Goal: Transaction & Acquisition: Purchase product/service

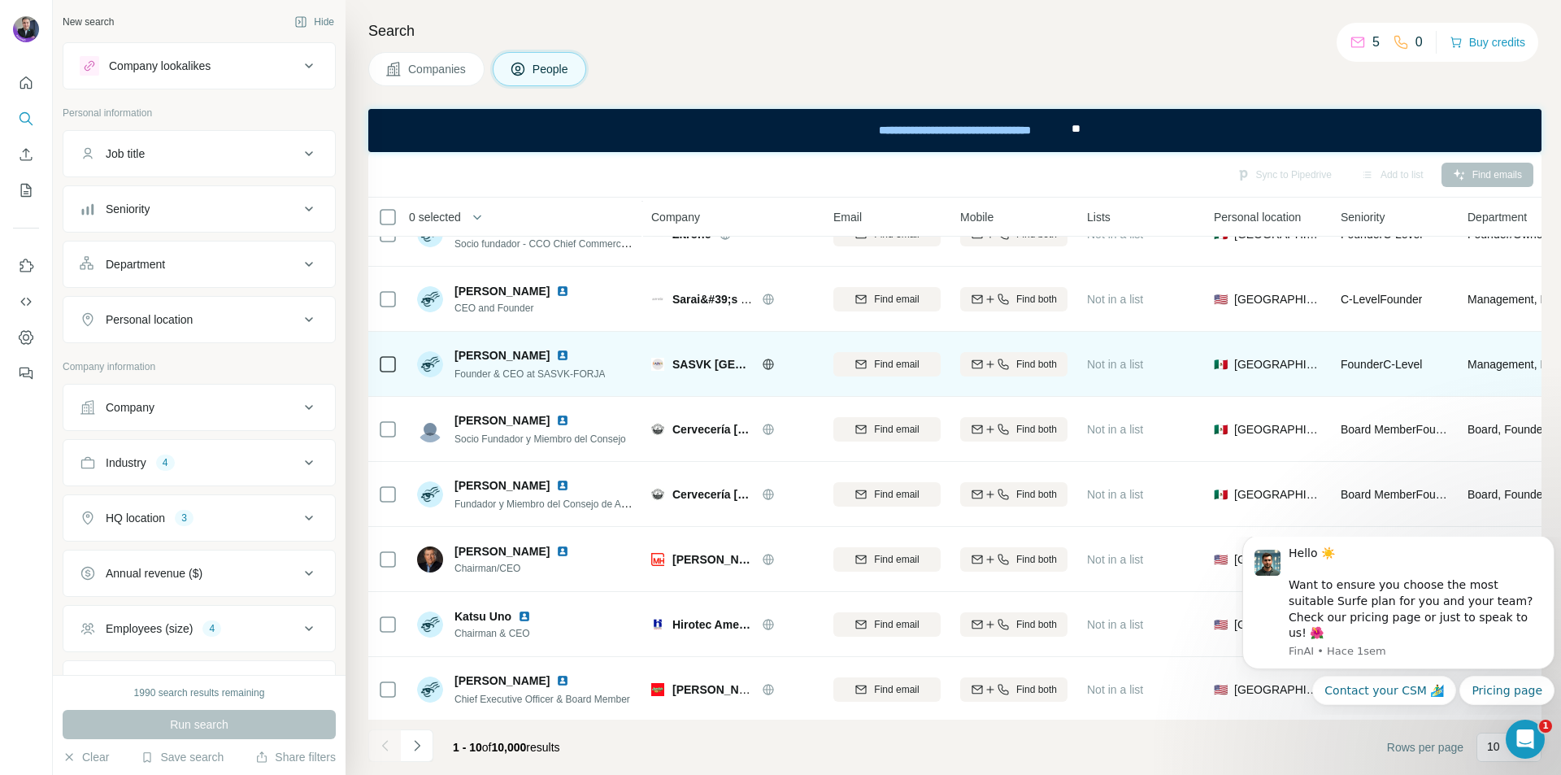
scroll to position [176, 0]
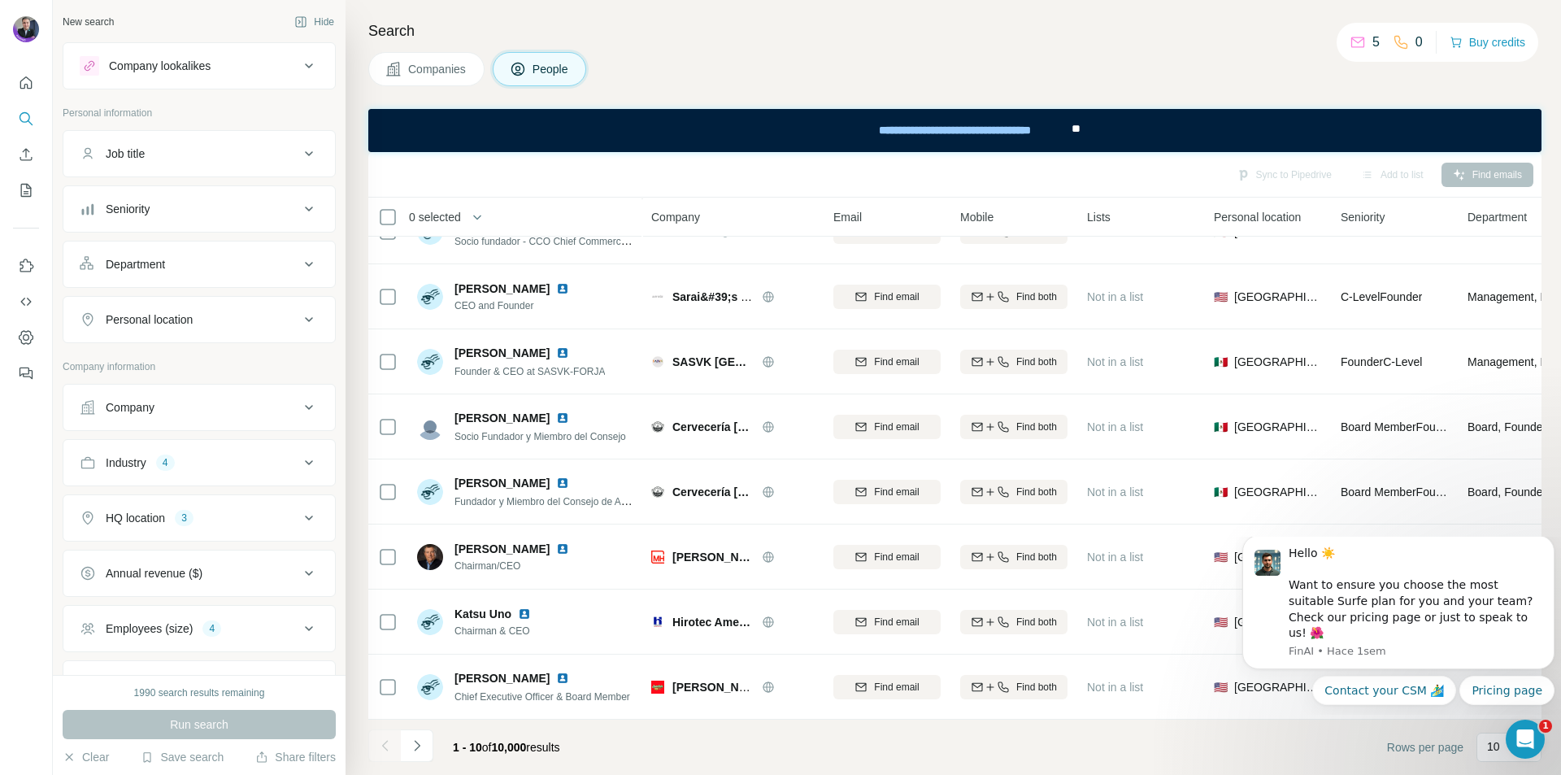
click at [441, 59] on button "Companies" at bounding box center [426, 69] width 116 height 34
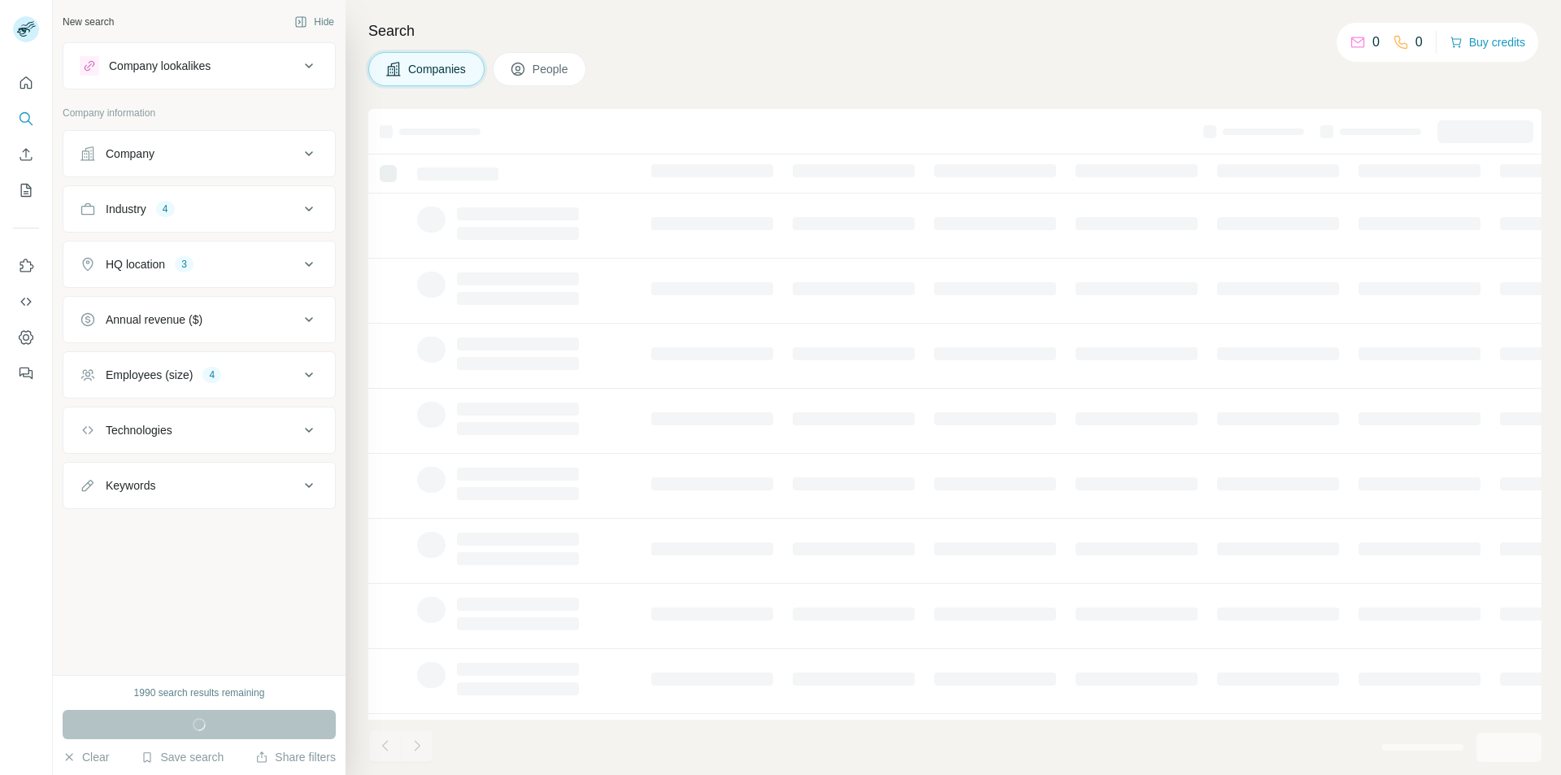
click at [219, 64] on div "Company lookalikes" at bounding box center [189, 66] width 219 height 20
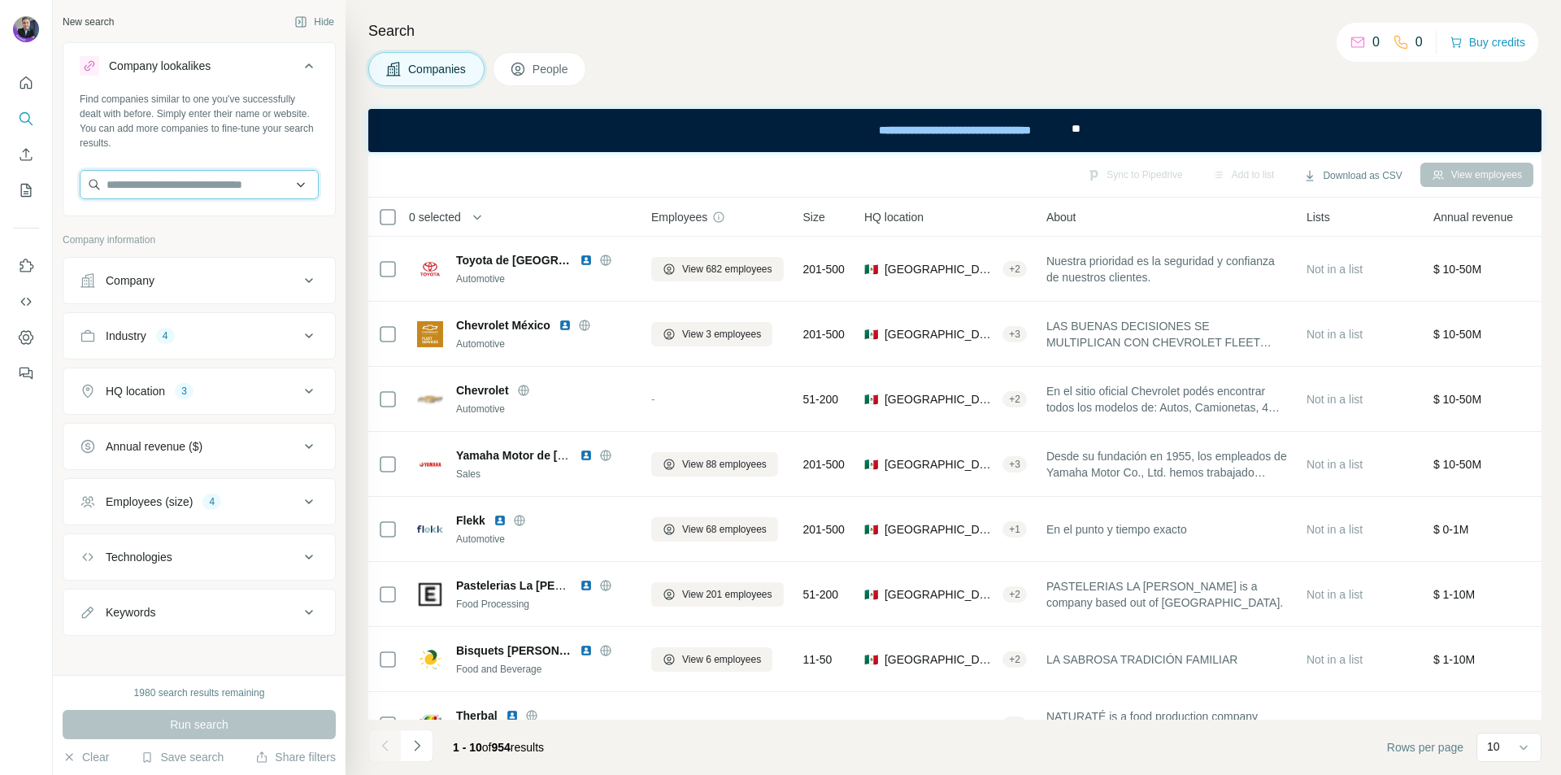
click at [218, 180] on input "text" at bounding box center [199, 184] width 239 height 29
type input "*****"
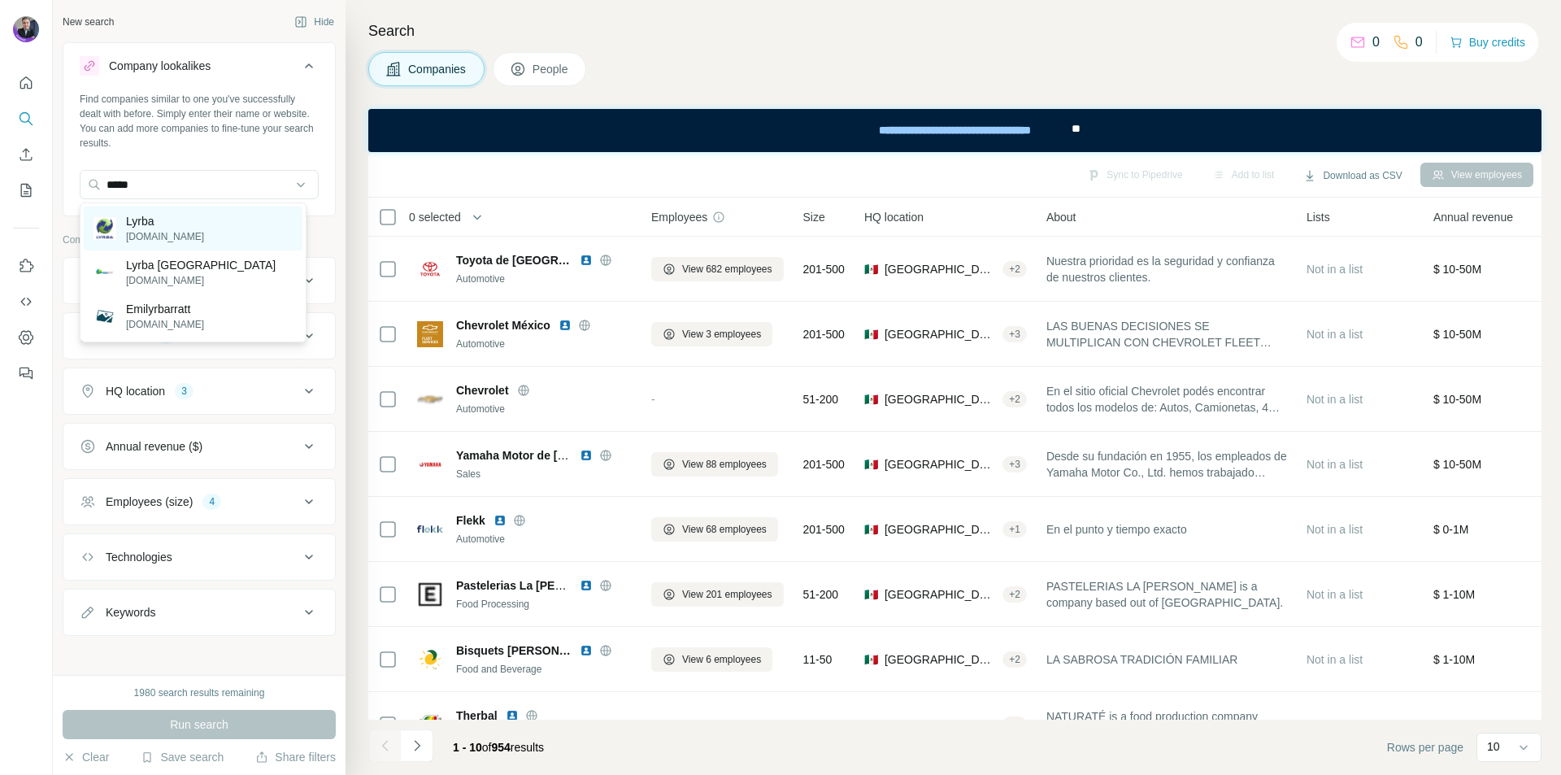
click at [176, 232] on p "lyrba.com.mx" at bounding box center [165, 236] width 78 height 15
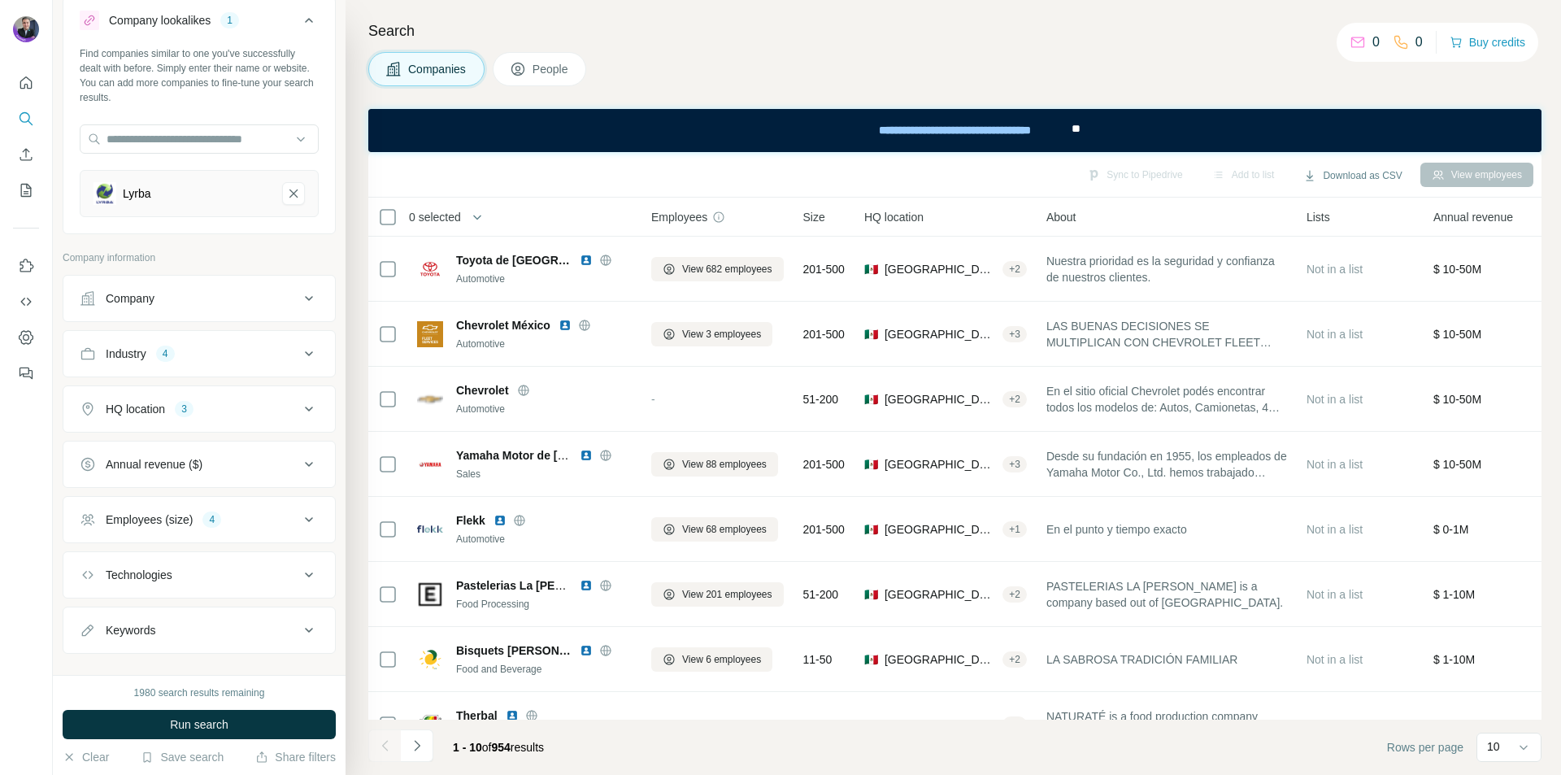
scroll to position [70, 0]
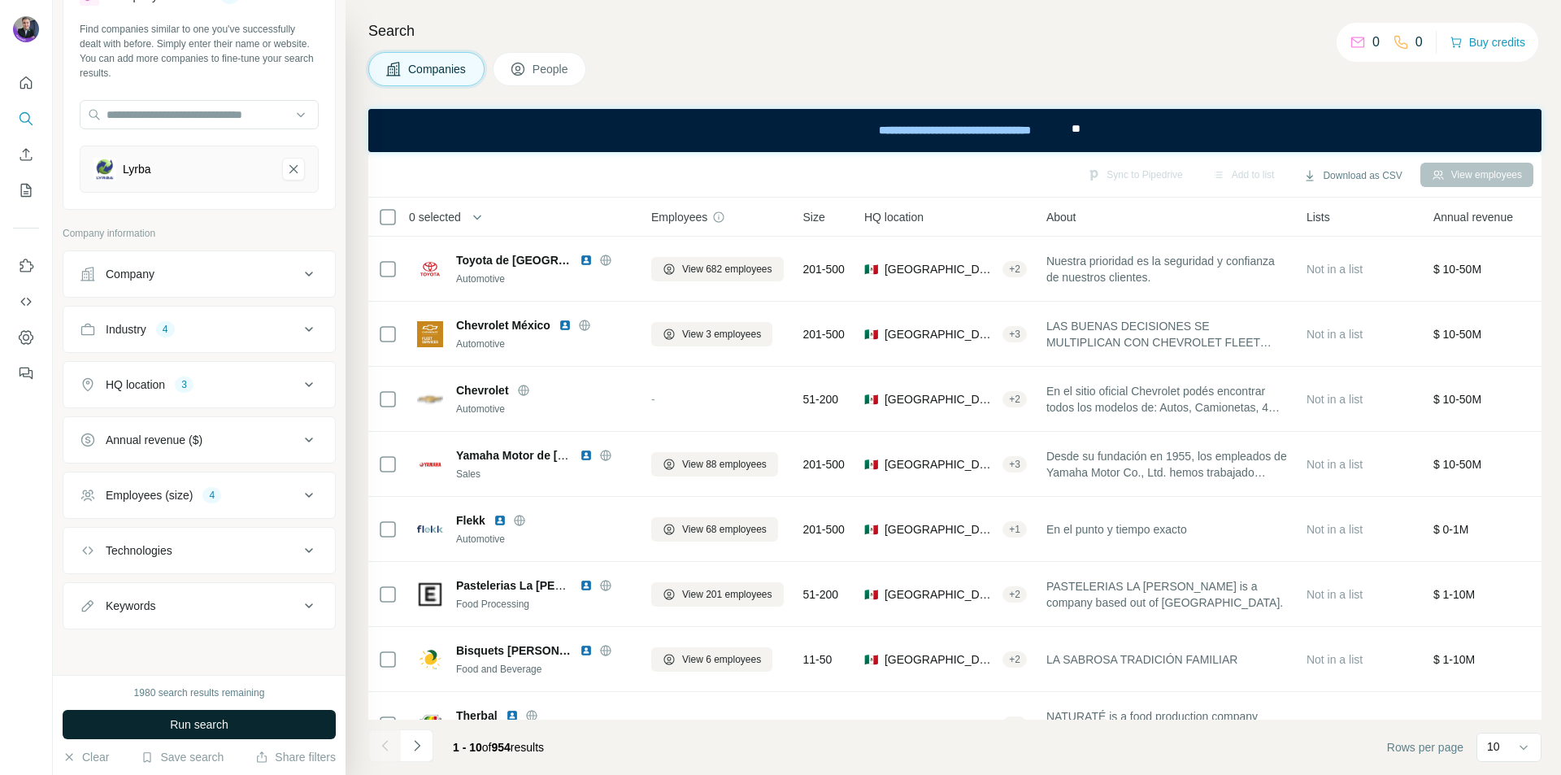
click at [221, 725] on span "Run search" at bounding box center [199, 724] width 59 height 16
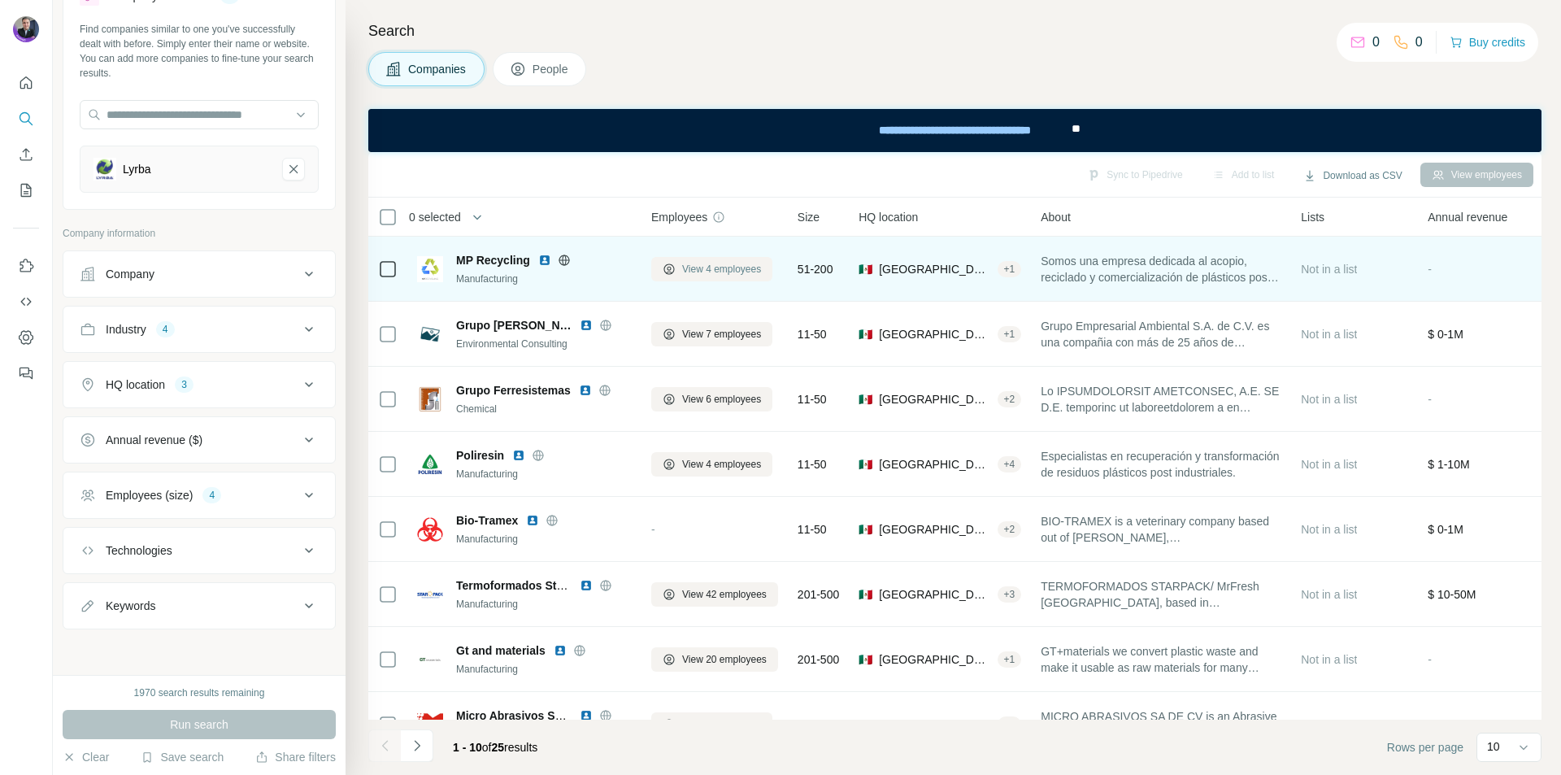
click at [727, 270] on span "View 4 employees" at bounding box center [721, 269] width 79 height 15
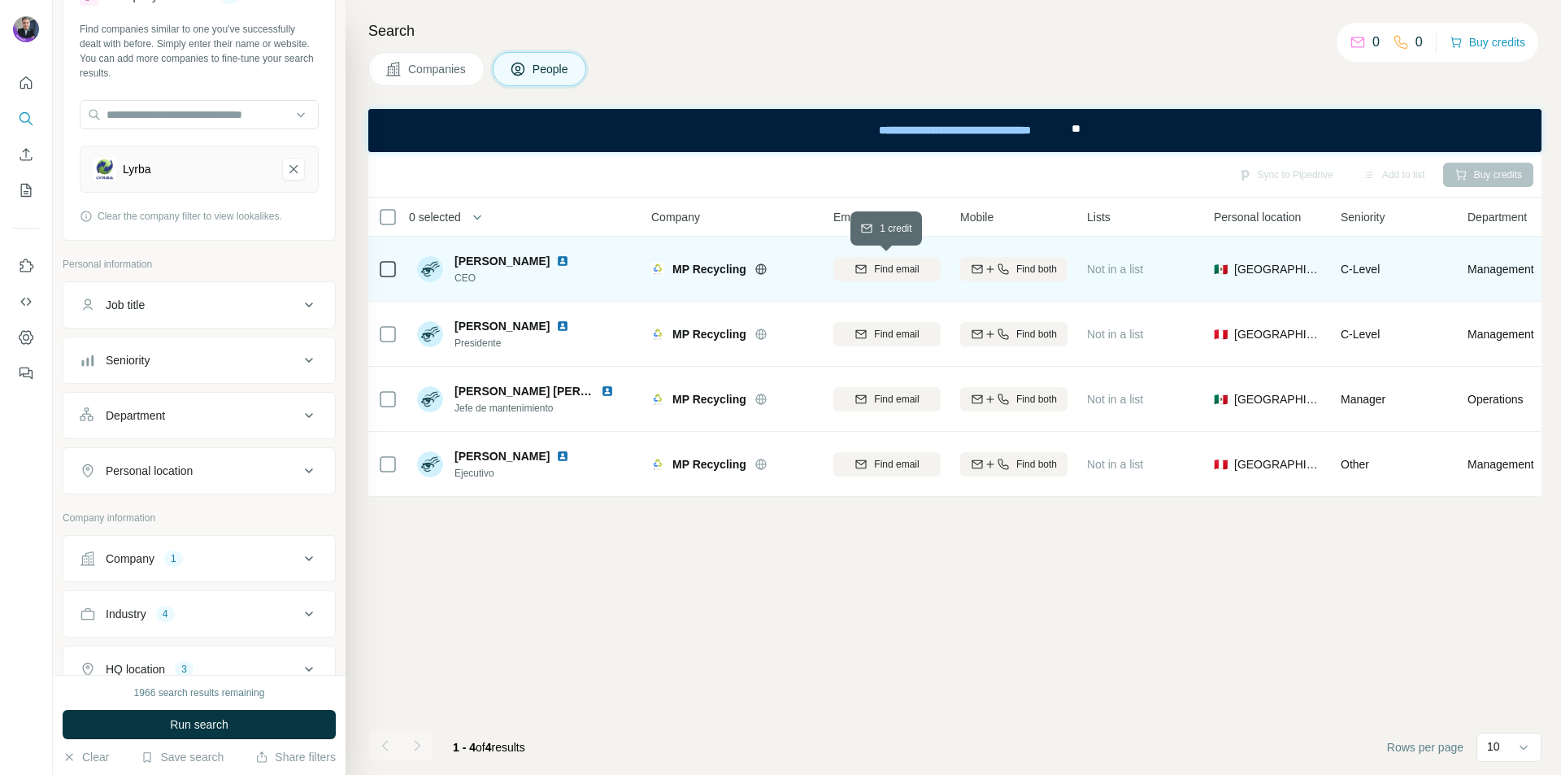
click at [884, 275] on span "Find email" at bounding box center [896, 269] width 45 height 15
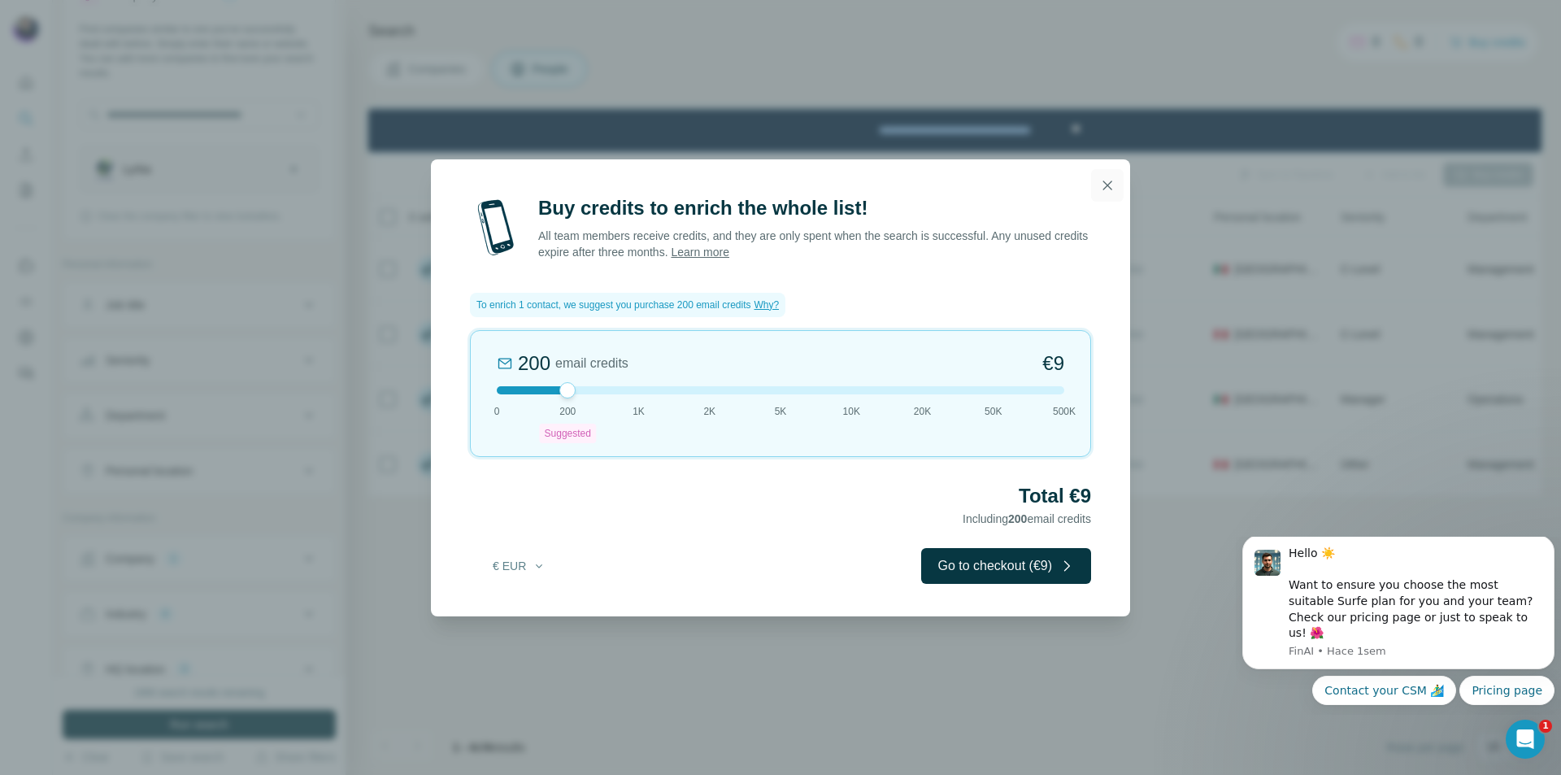
click at [1109, 185] on icon "button" at bounding box center [1107, 185] width 16 height 16
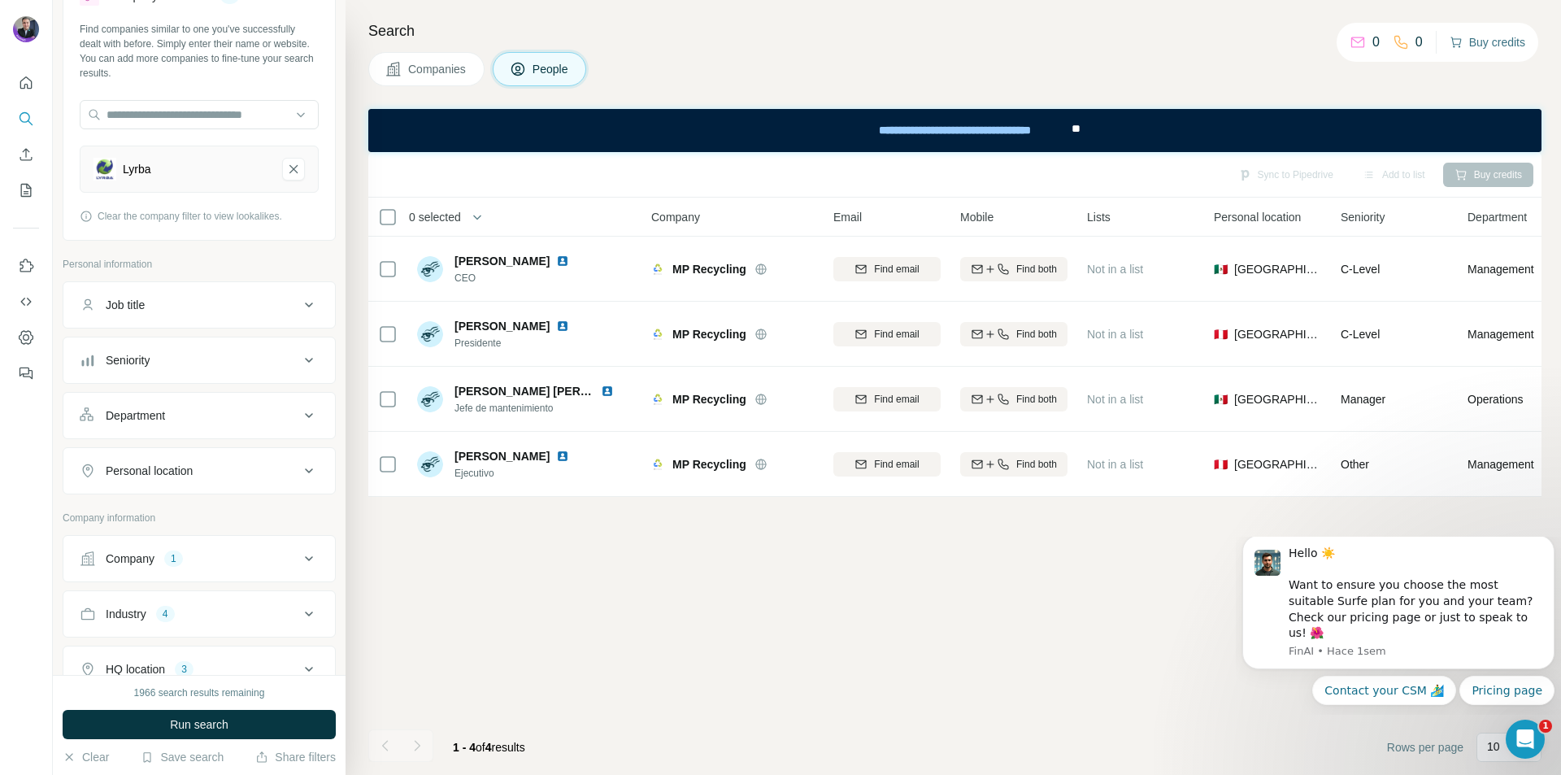
click at [1478, 38] on button "Buy credits" at bounding box center [1487, 42] width 76 height 23
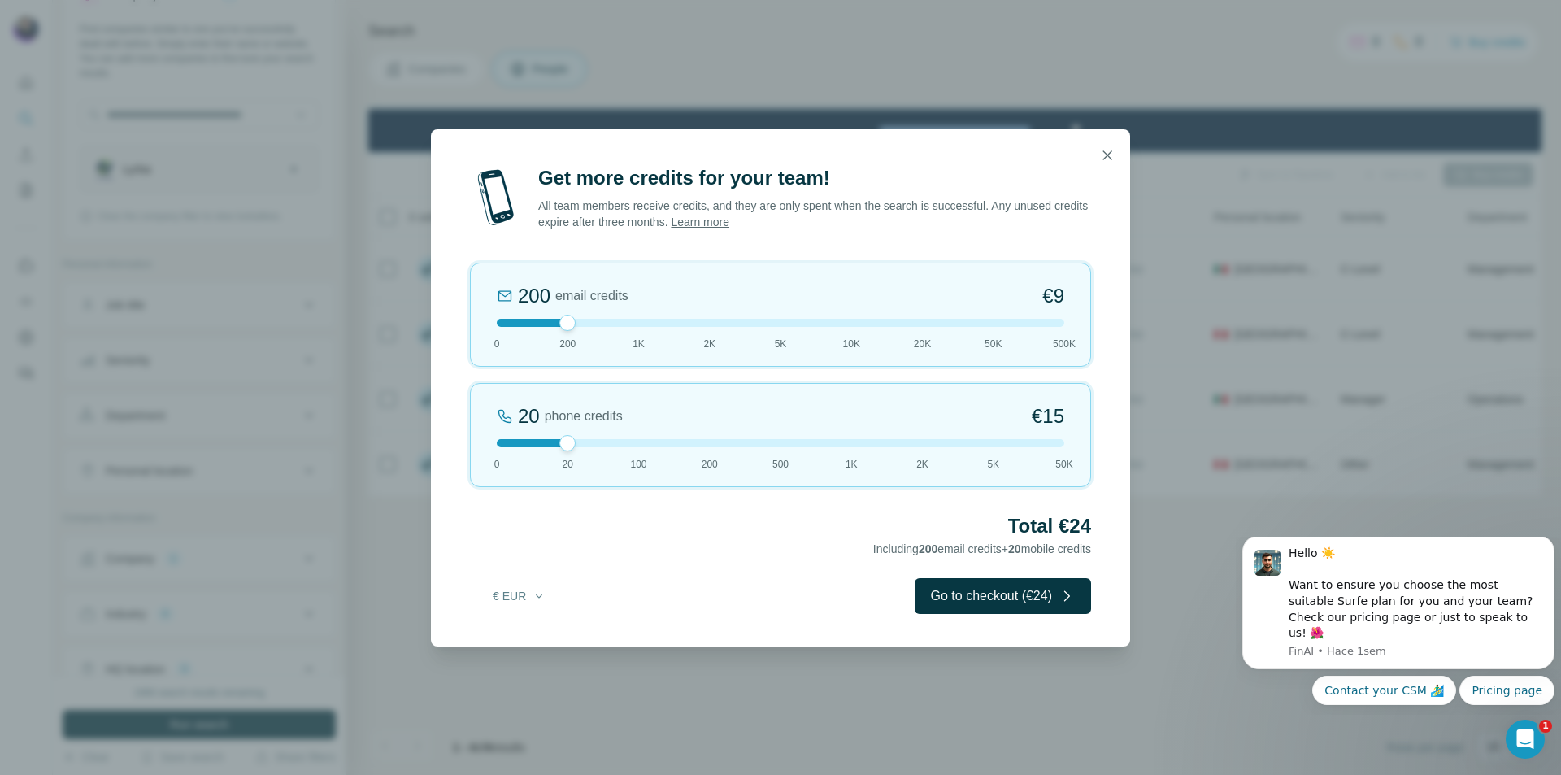
drag, startPoint x: 567, startPoint y: 324, endPoint x: 552, endPoint y: 323, distance: 15.5
click at [552, 323] on div at bounding box center [780, 323] width 567 height 8
drag, startPoint x: 502, startPoint y: 454, endPoint x: 472, endPoint y: 458, distance: 30.3
click at [472, 458] on div "0 phone credits €0 0 20 100 200 500 1K 2K 5K 50K" at bounding box center [780, 435] width 621 height 104
click at [1108, 152] on icon "button" at bounding box center [1107, 155] width 16 height 16
